Goal: Task Accomplishment & Management: Use online tool/utility

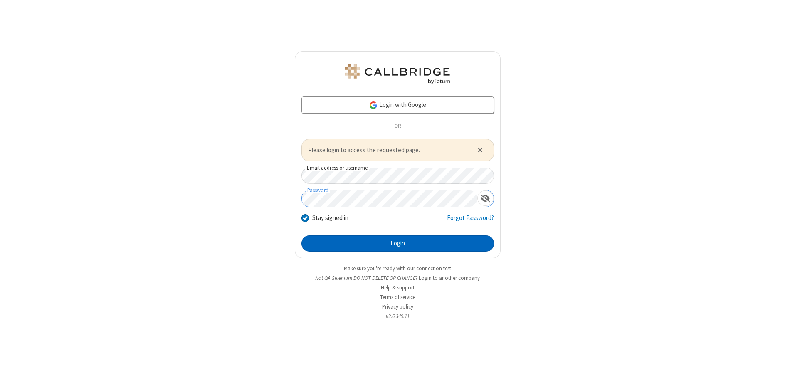
click at [397, 243] on button "Login" at bounding box center [397, 243] width 192 height 17
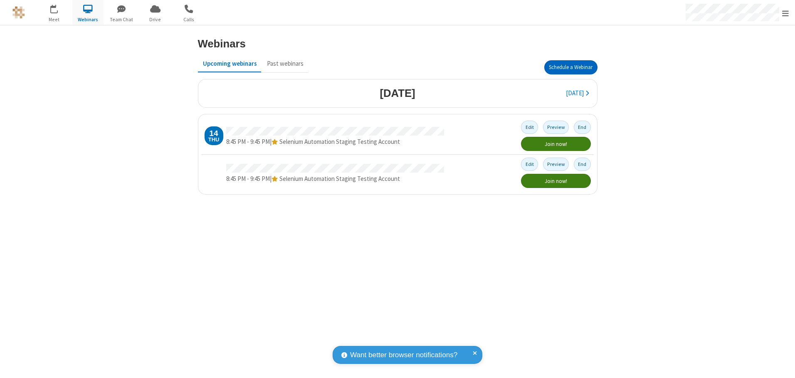
click at [570, 67] on button "Schedule a Webinar" at bounding box center [570, 67] width 53 height 14
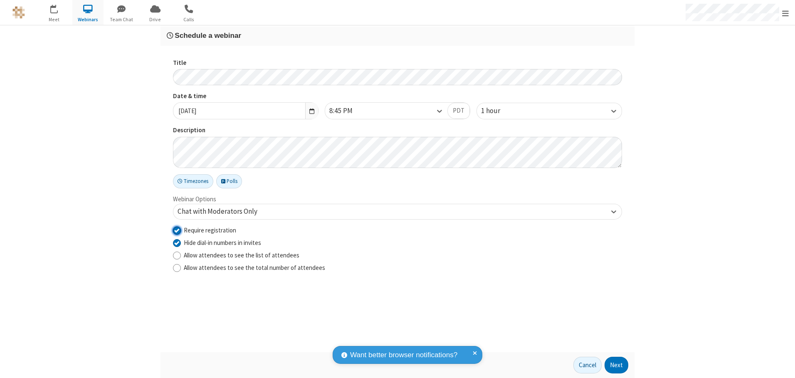
click at [177, 230] on input "Require registration" at bounding box center [177, 230] width 8 height 9
checkbox input "false"
click at [616, 365] on button "Next" at bounding box center [616, 365] width 24 height 17
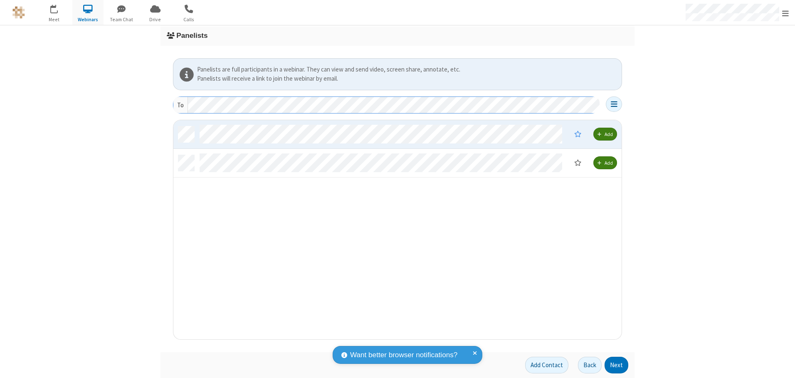
scroll to position [213, 442]
click at [616, 365] on button "Next" at bounding box center [616, 365] width 24 height 17
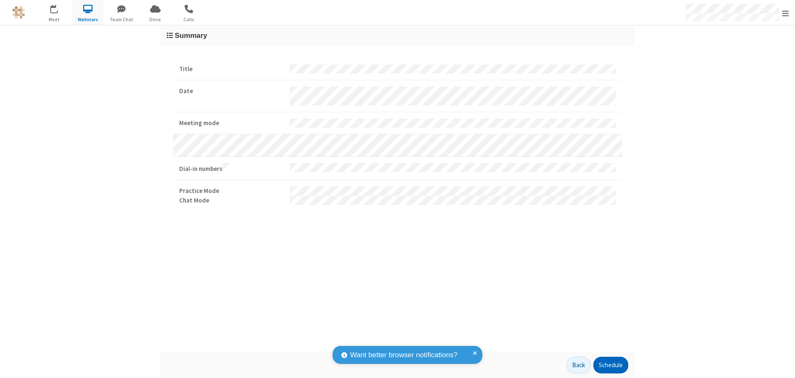
click at [610, 365] on button "Schedule" at bounding box center [610, 365] width 35 height 17
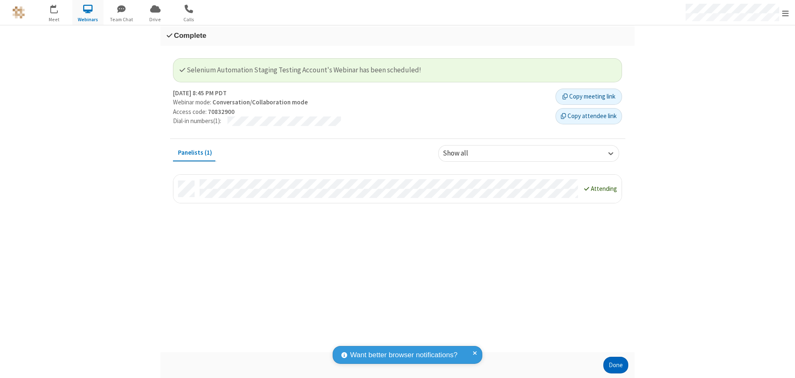
click at [616, 365] on button "Done" at bounding box center [615, 365] width 25 height 17
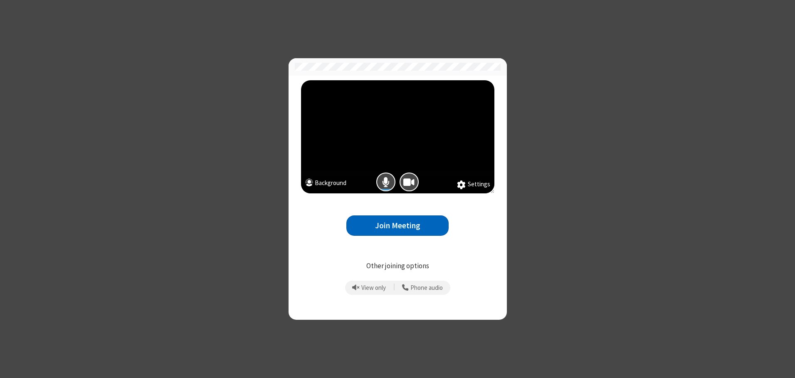
click at [397, 225] on button "Join Meeting" at bounding box center [397, 225] width 102 height 20
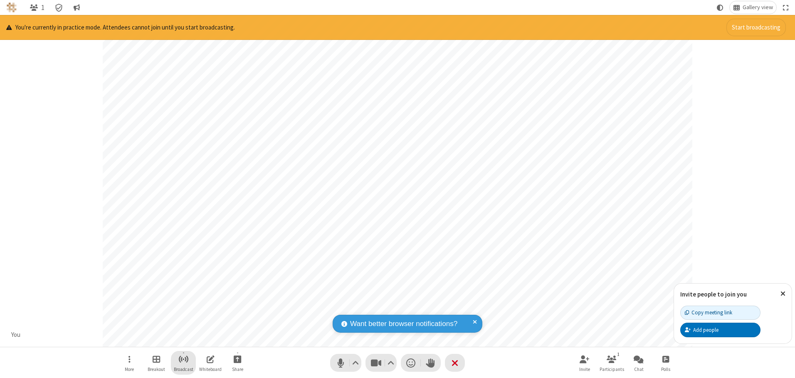
click at [183, 359] on span "Start broadcast" at bounding box center [183, 359] width 10 height 10
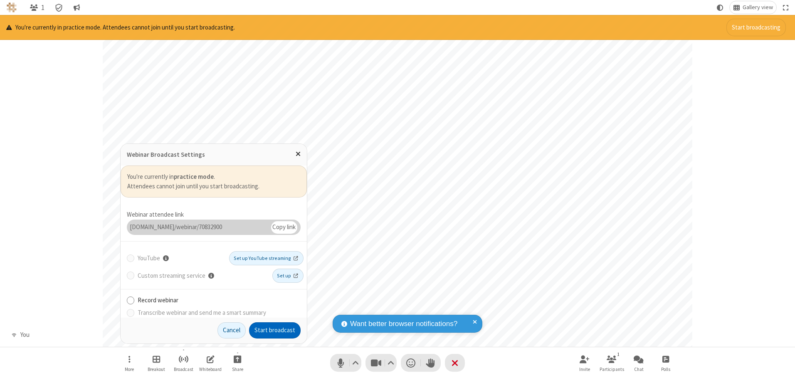
click at [275, 330] on button "Start broadcast" at bounding box center [275, 330] width 52 height 17
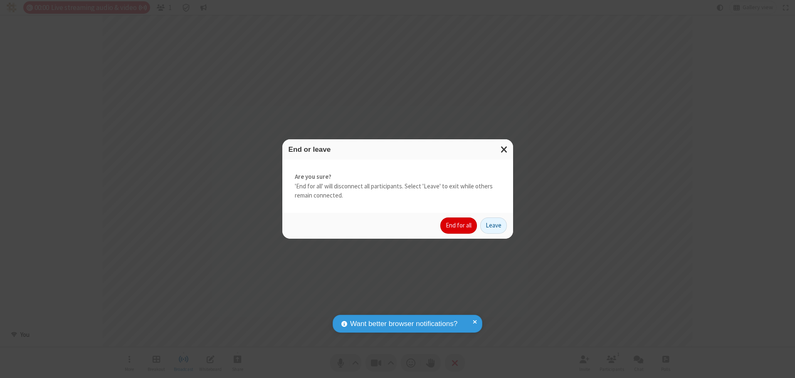
click at [459, 225] on button "End for all" at bounding box center [458, 225] width 37 height 17
